Goal: Task Accomplishment & Management: Use online tool/utility

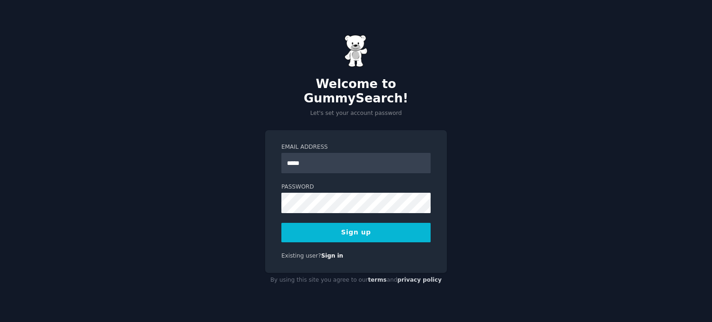
type input "**********"
click at [282, 223] on button "Sign up" at bounding box center [356, 232] width 149 height 19
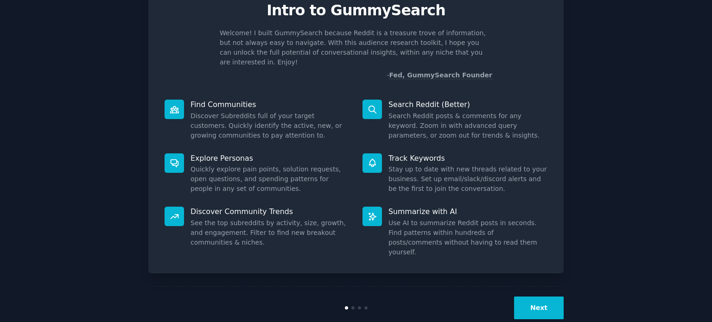
click at [536, 297] on button "Next" at bounding box center [539, 308] width 50 height 23
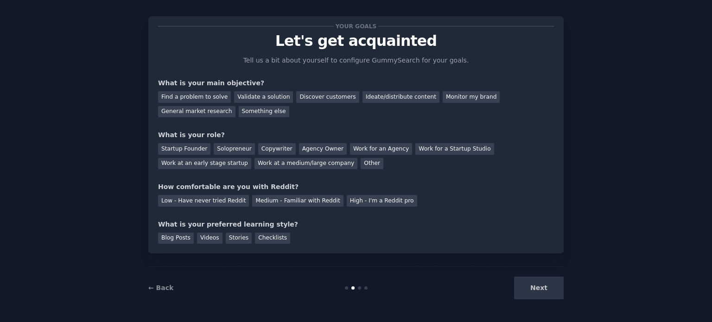
scroll to position [9, 0]
click at [189, 92] on div "Find a problem to solve" at bounding box center [194, 98] width 73 height 12
click at [192, 147] on div "Startup Founder" at bounding box center [184, 150] width 52 height 12
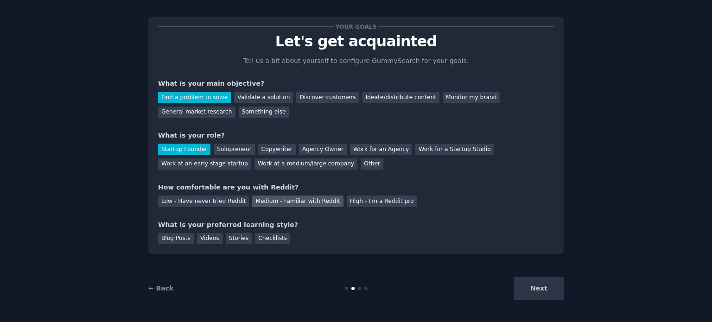
click at [313, 203] on div "Medium - Familiar with Reddit" at bounding box center [297, 202] width 91 height 12
click at [228, 241] on div "Stories" at bounding box center [239, 239] width 26 height 12
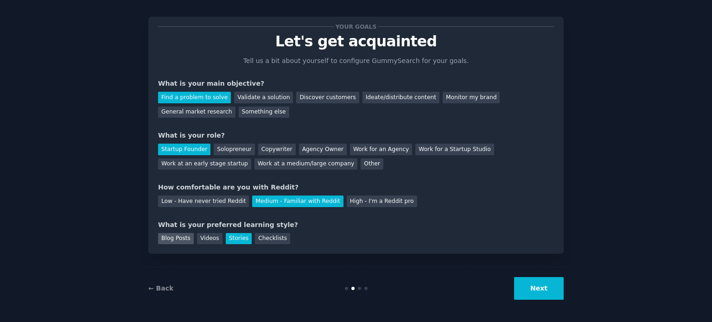
click at [187, 238] on div "Blog Posts" at bounding box center [176, 239] width 36 height 12
click at [549, 292] on button "Next" at bounding box center [539, 288] width 50 height 23
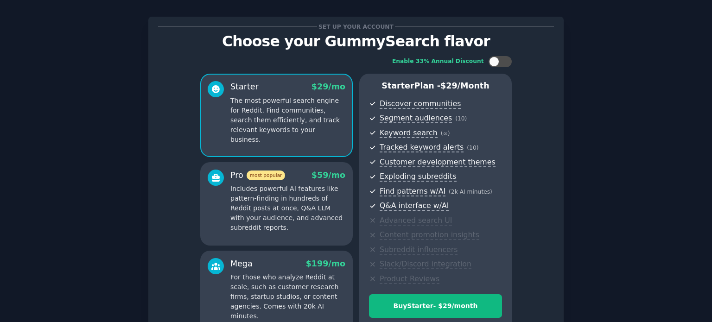
scroll to position [109, 0]
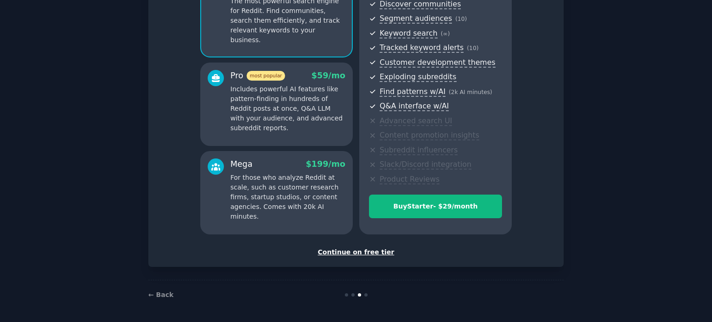
click at [354, 251] on div "Continue on free tier" at bounding box center [356, 253] width 396 height 10
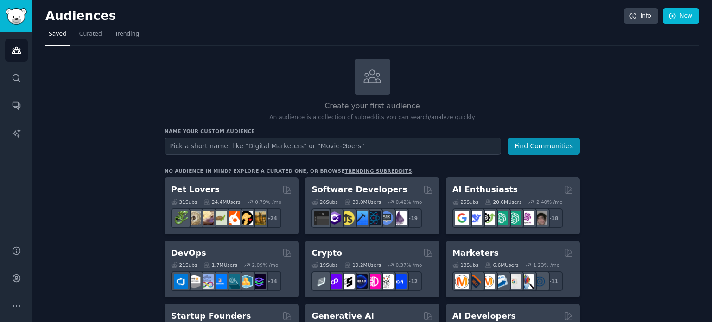
drag, startPoint x: 204, startPoint y: 139, endPoint x: 214, endPoint y: 152, distance: 16.5
click at [214, 152] on input "text" at bounding box center [333, 146] width 337 height 17
click at [197, 149] on input "text" at bounding box center [333, 146] width 337 height 17
type input "f"
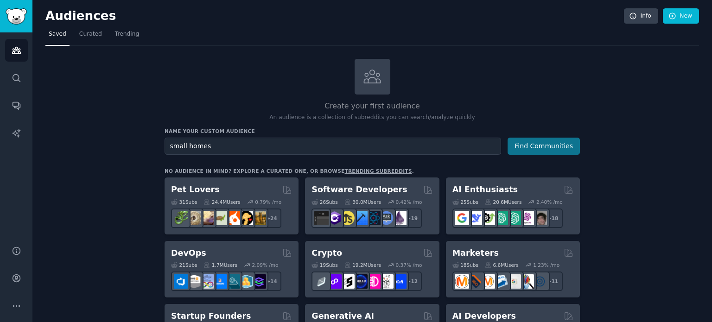
type input "small homes"
click at [529, 145] on button "Find Communities" at bounding box center [544, 146] width 72 height 17
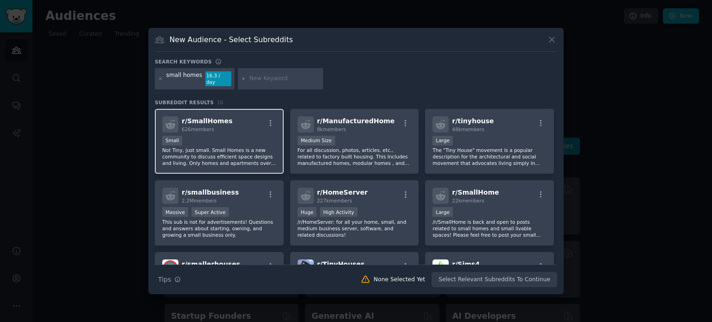
click at [237, 128] on div "r/ SmallHomes 626 members" at bounding box center [219, 124] width 114 height 16
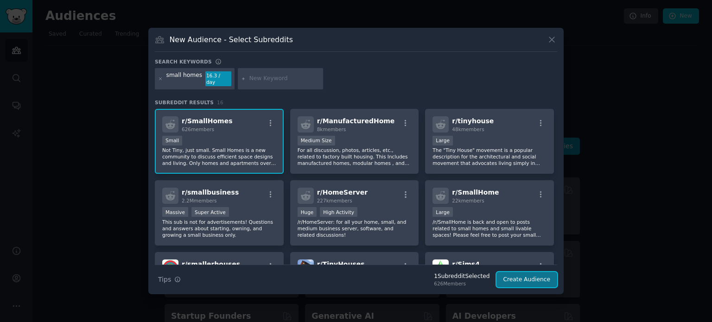
click at [535, 276] on button "Create Audience" at bounding box center [527, 280] width 61 height 16
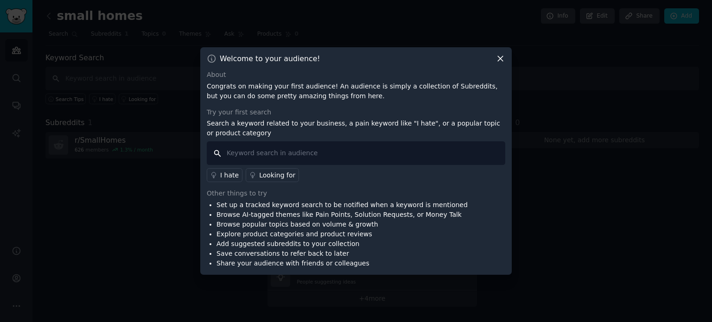
click at [290, 155] on input "text" at bounding box center [356, 153] width 299 height 24
type input "i hate"
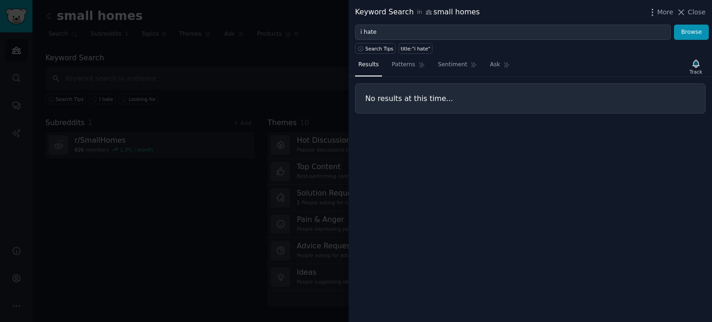
click at [200, 137] on div at bounding box center [356, 161] width 712 height 322
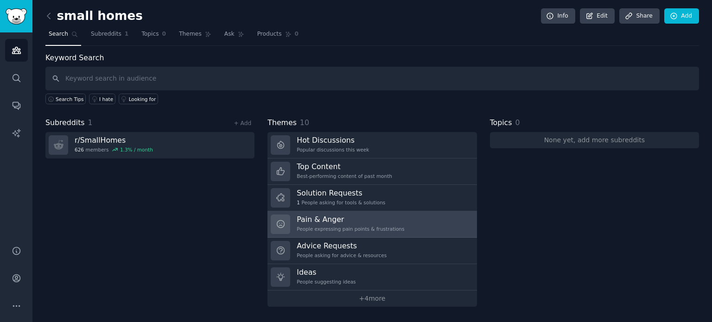
click at [334, 221] on h3 "Pain & Anger" at bounding box center [351, 220] width 108 height 10
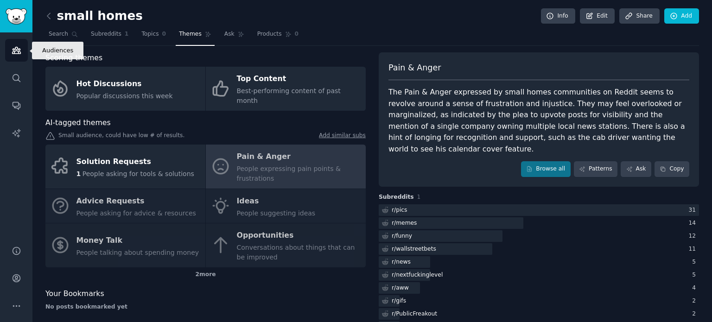
click at [15, 54] on icon "Sidebar" at bounding box center [17, 50] width 10 height 10
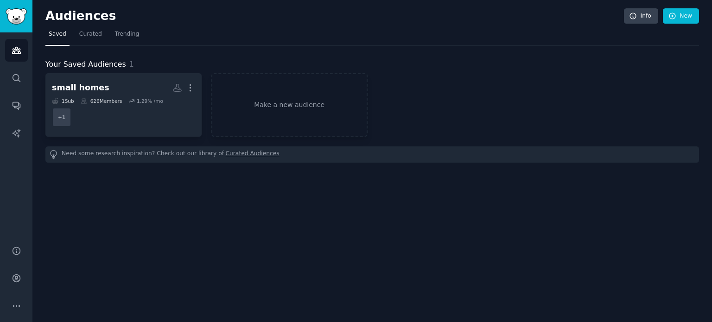
click at [135, 156] on div "Need some research inspiration? Check out our library of Curated Audiences" at bounding box center [372, 155] width 654 height 16
click at [247, 107] on link "Make a new audience" at bounding box center [290, 105] width 156 height 64
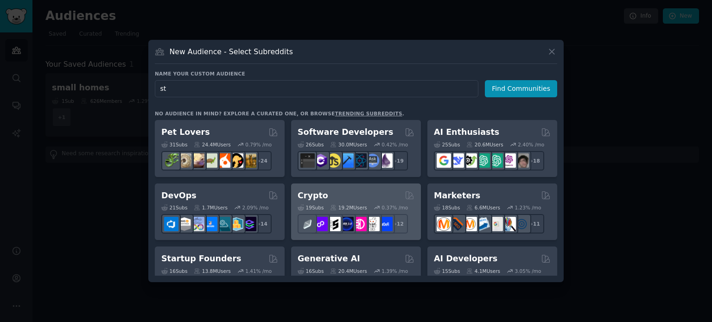
type input "s"
type input "l"
type input "stealing"
click button "Find Communities" at bounding box center [521, 88] width 72 height 17
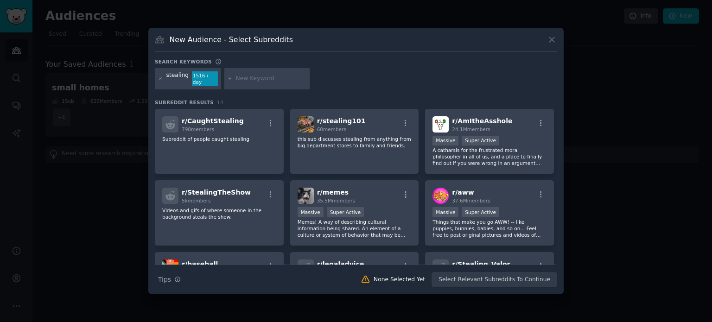
click at [247, 77] on input "text" at bounding box center [271, 79] width 71 height 8
type input "theft"
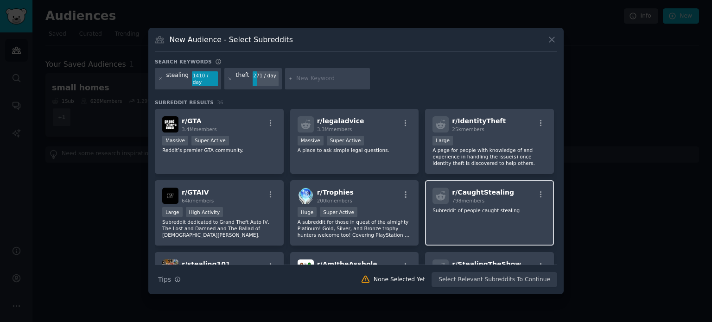
click at [513, 215] on div "r/ CaughtStealing 798 members Subreddit of people caught stealing" at bounding box center [489, 212] width 129 height 65
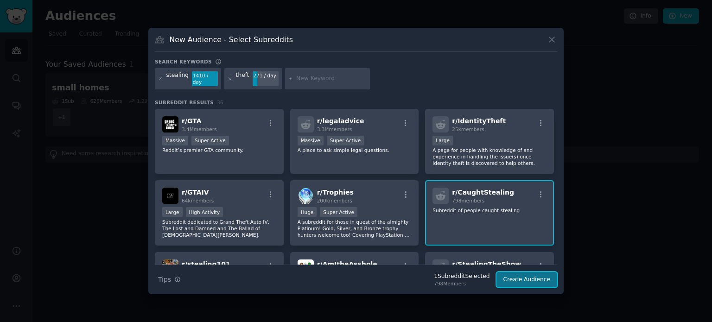
click at [531, 274] on button "Create Audience" at bounding box center [527, 280] width 61 height 16
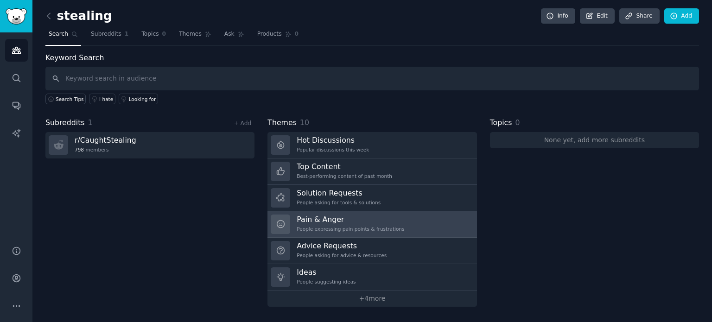
click at [358, 224] on div "Pain & Anger People expressing pain points & frustrations" at bounding box center [351, 224] width 108 height 19
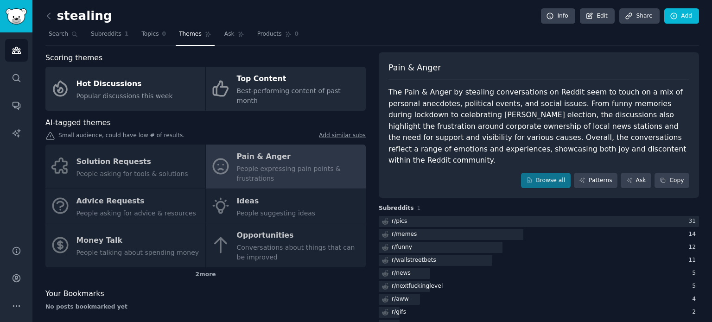
click at [269, 201] on div "Solution Requests People asking for tools & solutions Pain & Anger People expre…" at bounding box center [205, 206] width 321 height 123
click at [225, 195] on div "Solution Requests People asking for tools & solutions Pain & Anger People expre…" at bounding box center [205, 206] width 321 height 123
click at [259, 191] on div "Solution Requests People asking for tools & solutions Pain & Anger People expre…" at bounding box center [205, 206] width 321 height 123
click at [264, 193] on div "Solution Requests People asking for tools & solutions Pain & Anger People expre…" at bounding box center [205, 206] width 321 height 123
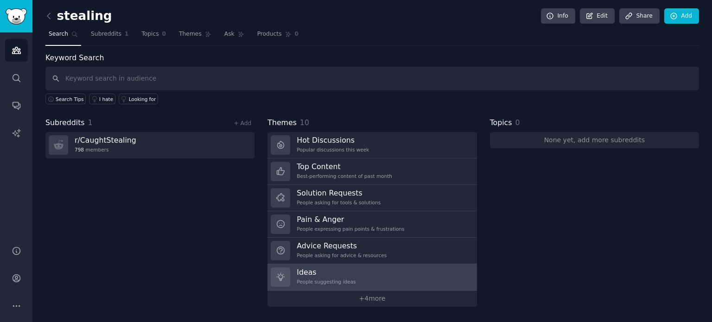
click at [347, 268] on h3 "Ideas" at bounding box center [326, 273] width 59 height 10
